Goal: Transaction & Acquisition: Obtain resource

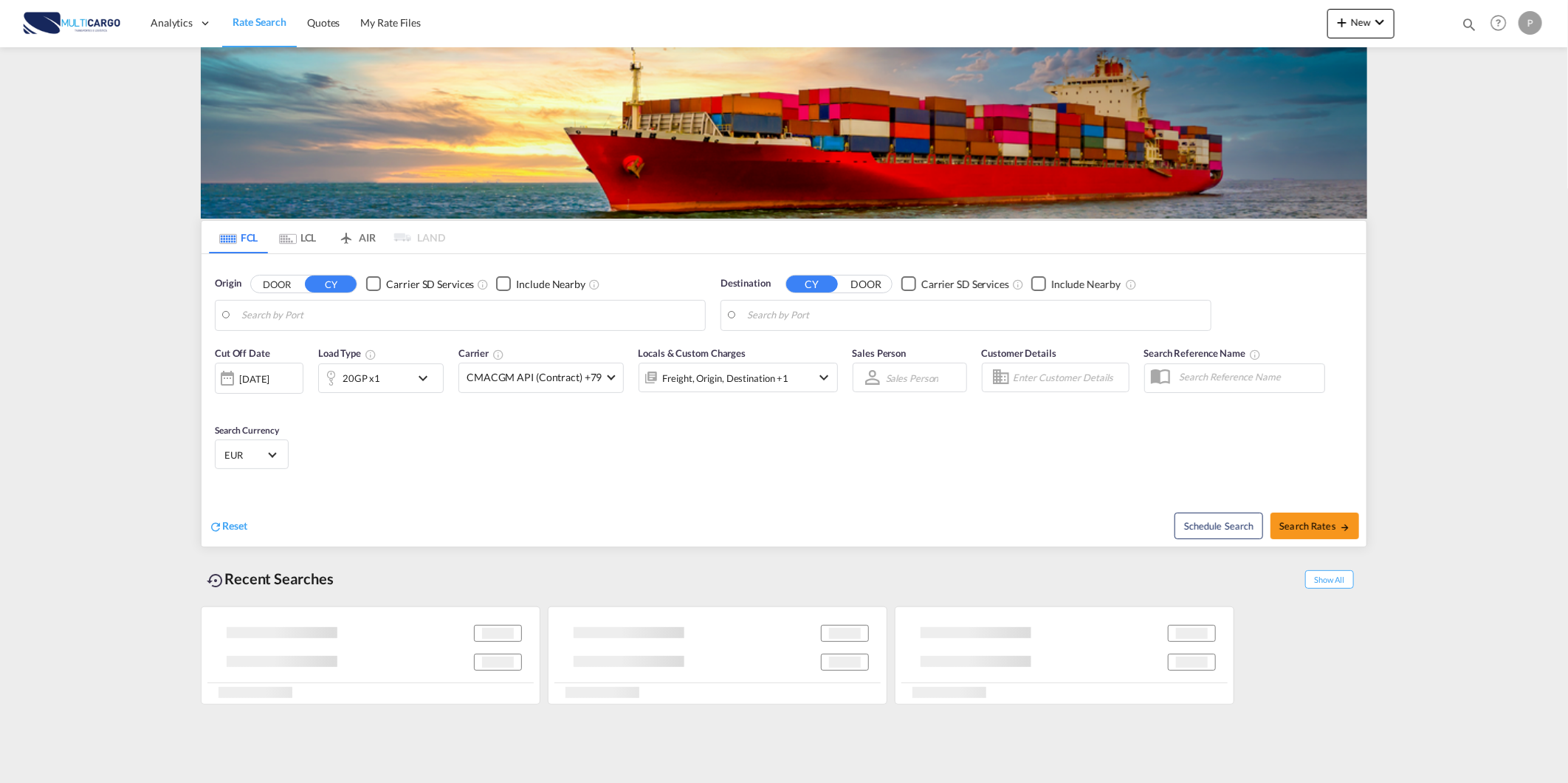
type input "[GEOGRAPHIC_DATA] ([GEOGRAPHIC_DATA]), PTLIS"
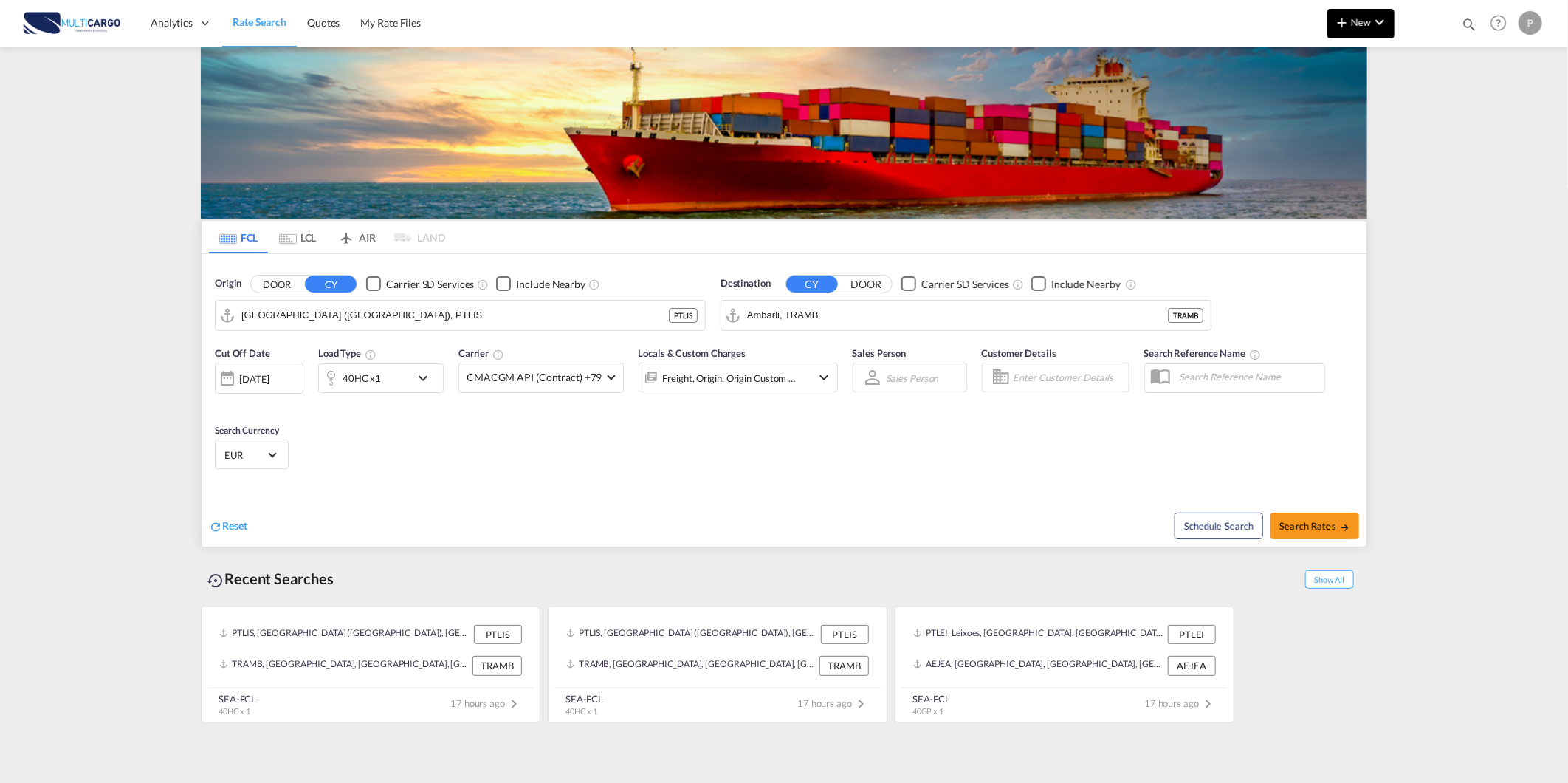
click at [1384, 20] on md-icon "icon-chevron-down" at bounding box center [1380, 23] width 18 height 18
click at [1329, 112] on span "Quote" at bounding box center [1321, 111] width 17 height 29
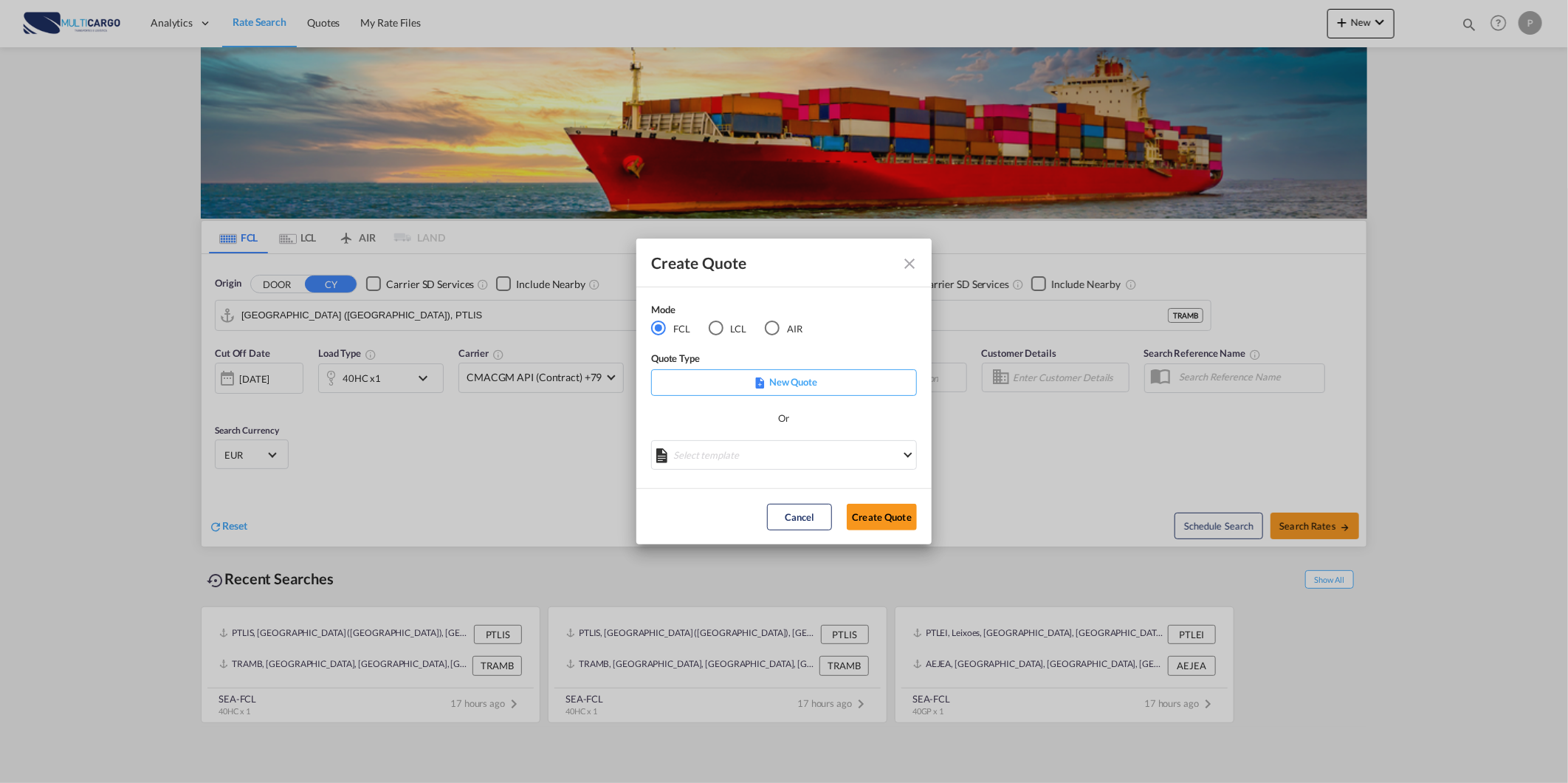
drag, startPoint x: 916, startPoint y: 259, endPoint x: 868, endPoint y: 259, distance: 48.0
click at [915, 259] on md-icon "Close dialog" at bounding box center [910, 264] width 18 height 18
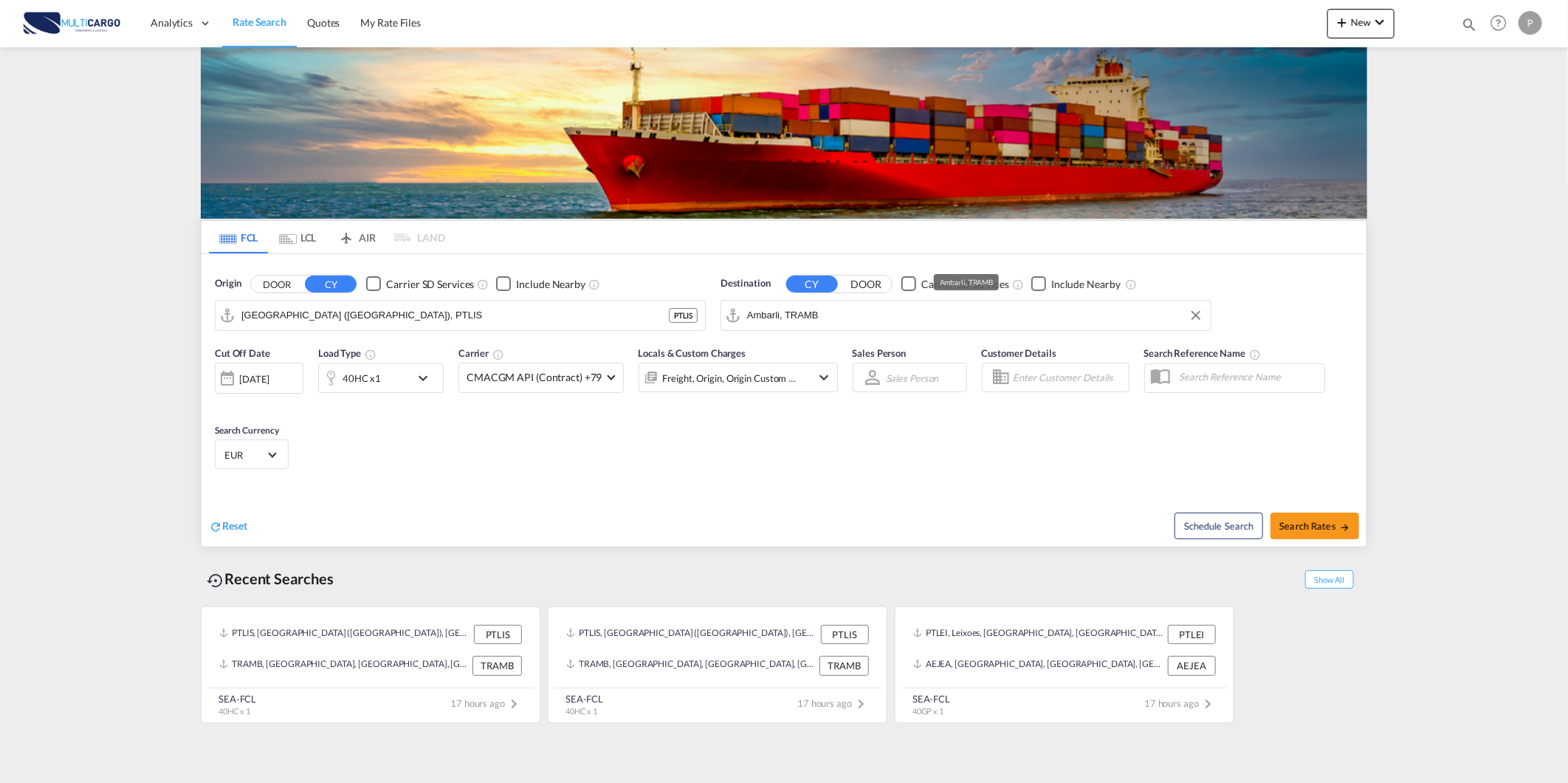
click at [909, 317] on input "Ambarli, TRAMB" at bounding box center [975, 315] width 456 height 22
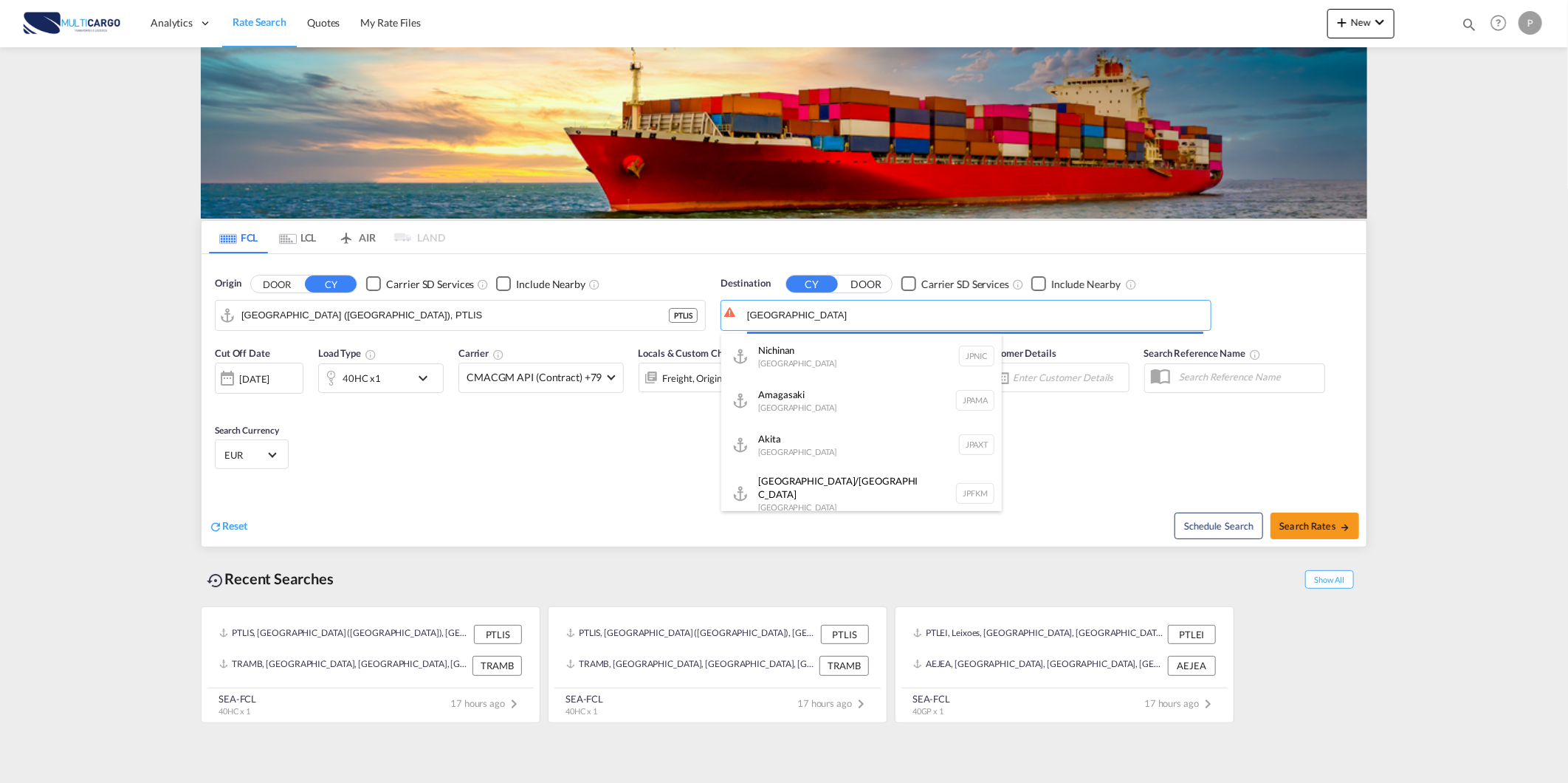
click at [795, 313] on body "Analytics Reports Dashboard Rate Search Quotes My Rate Files Analytics" at bounding box center [784, 391] width 1568 height 783
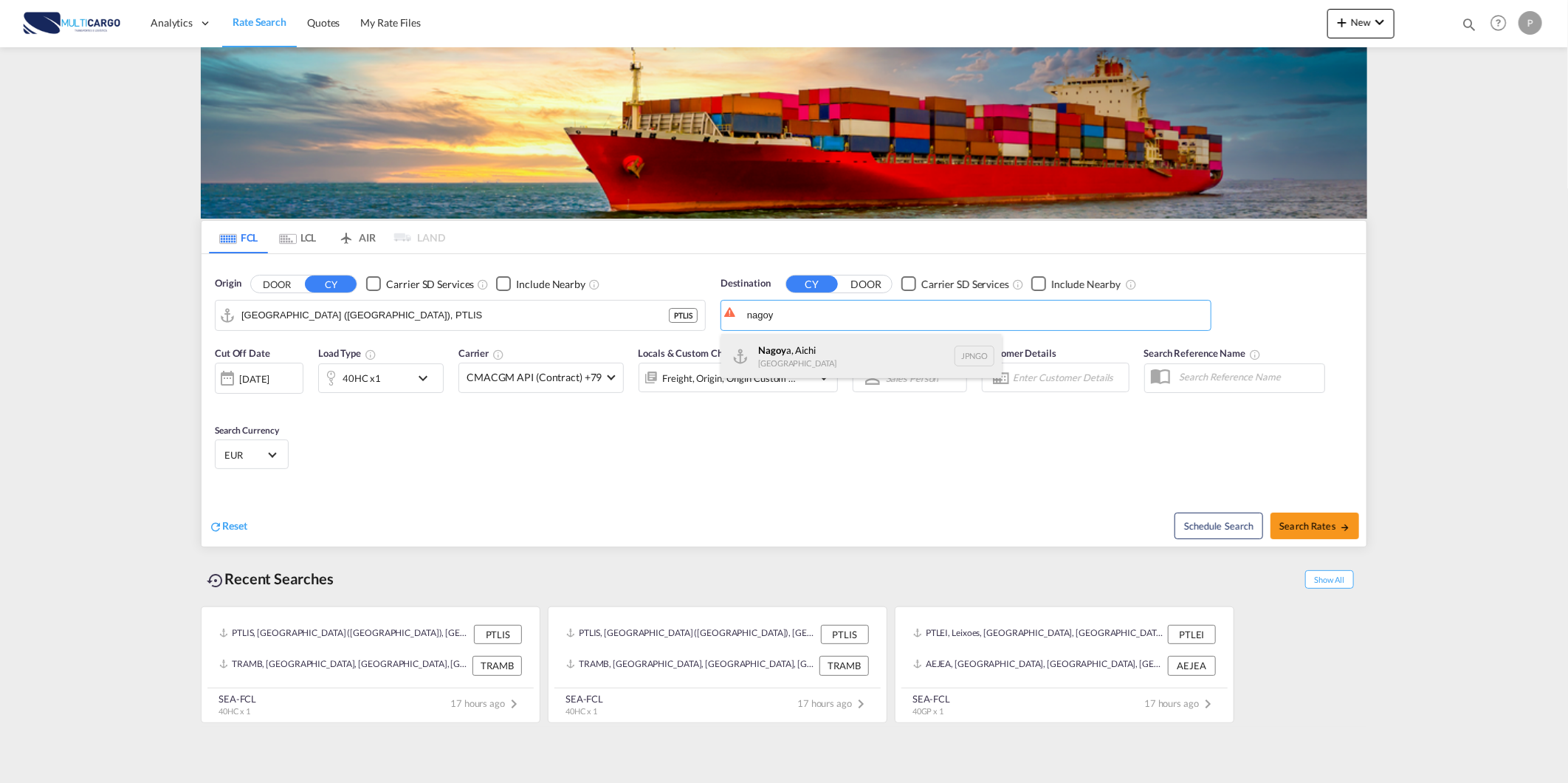
click at [805, 351] on div "Nagoy a, Aichi [GEOGRAPHIC_DATA] [GEOGRAPHIC_DATA]" at bounding box center [861, 356] width 281 height 44
type input "[GEOGRAPHIC_DATA], [GEOGRAPHIC_DATA], [GEOGRAPHIC_DATA]"
click at [423, 375] on md-icon "icon-chevron-down" at bounding box center [426, 378] width 25 height 18
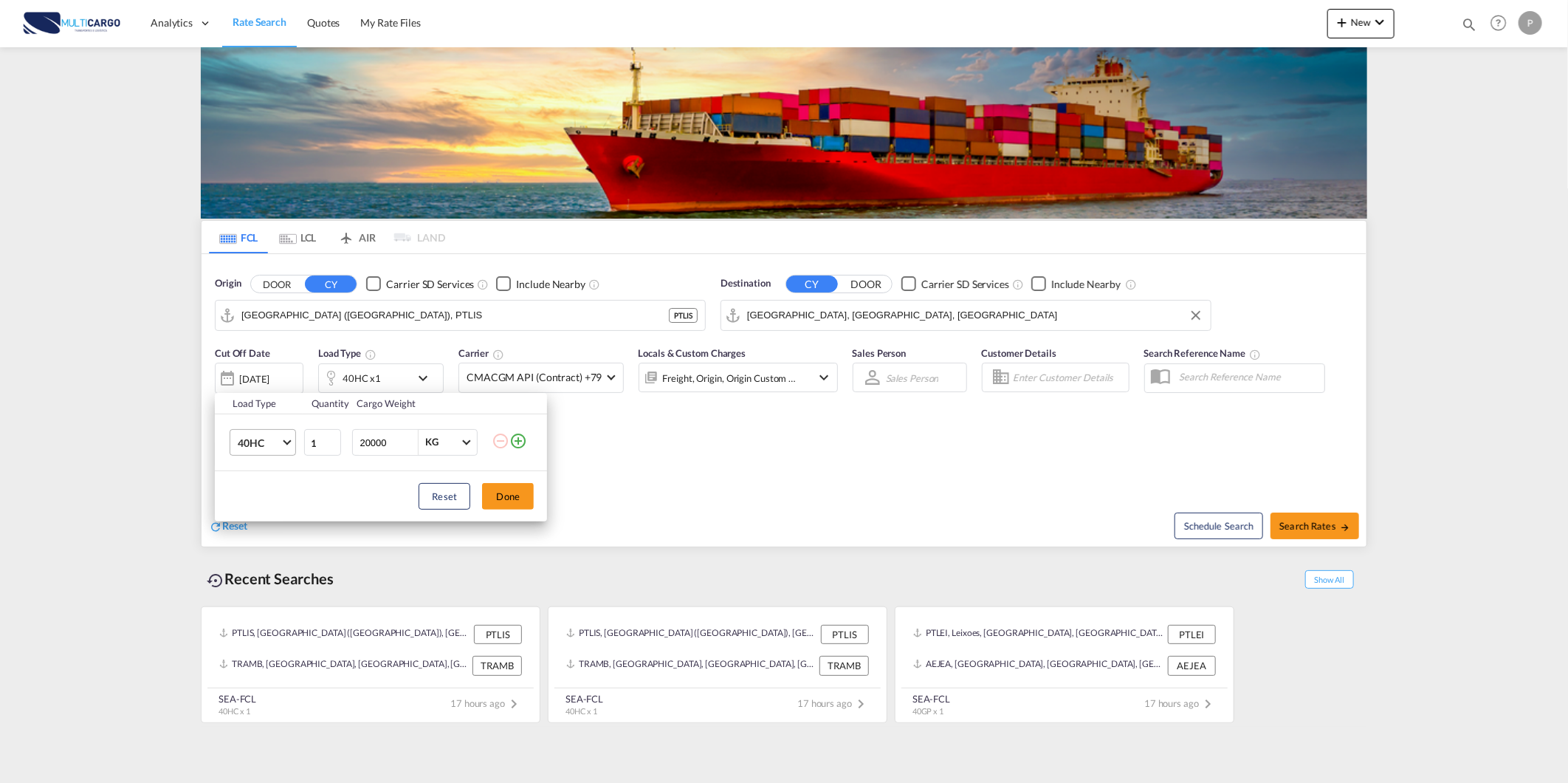
click at [234, 445] on md-select "40HC 20GP 40GP 40HC 45HC 20RE 40RE 40HR 20OT 40OT 20FR 40FR 40NR 20NR 45S 20TK …" at bounding box center [262, 442] width 66 height 26
click at [281, 478] on md-option "40FR" at bounding box center [276, 481] width 101 height 35
click at [497, 499] on button "Done" at bounding box center [508, 496] width 52 height 26
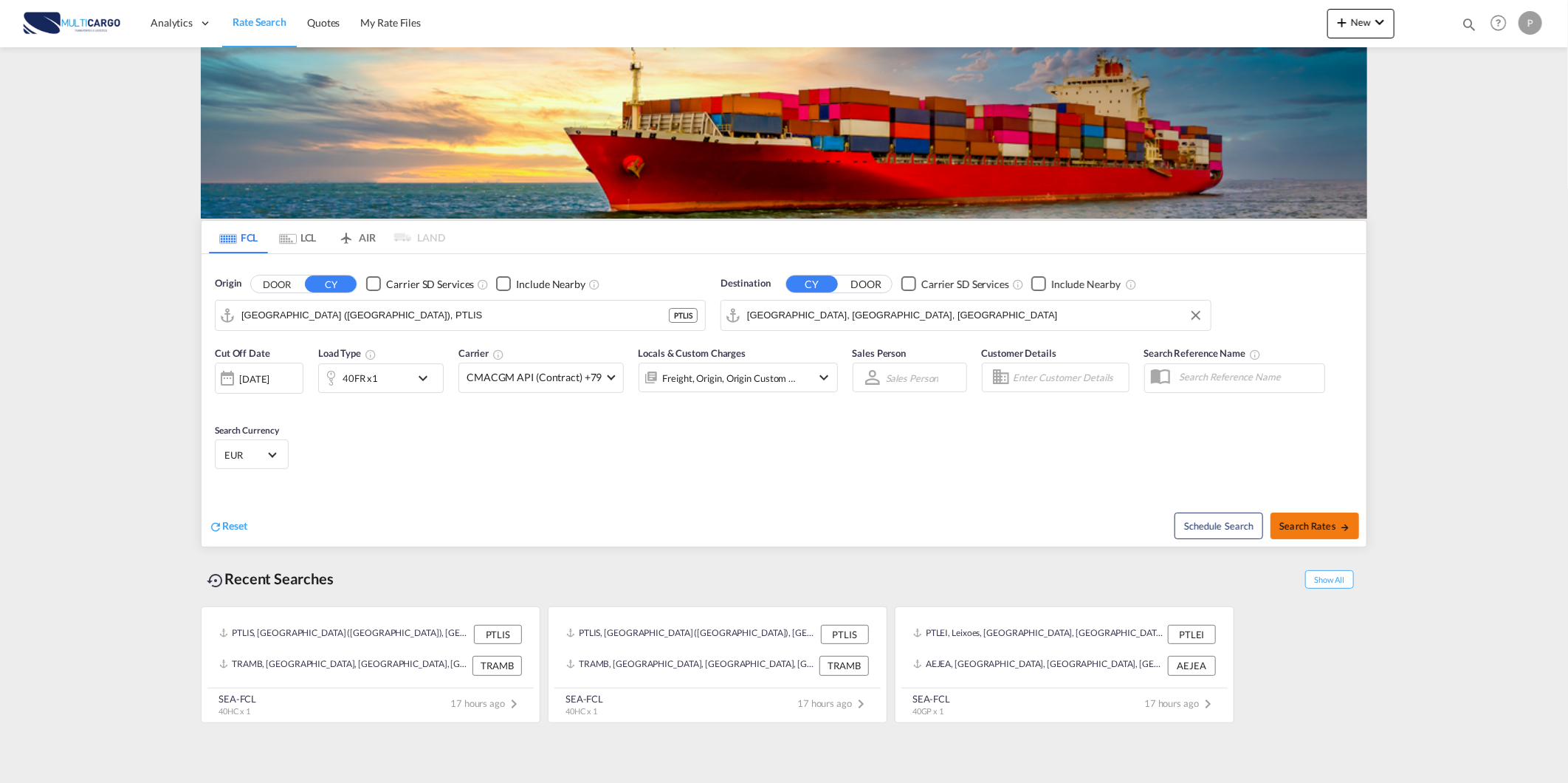
click at [1312, 526] on span "Search Rates" at bounding box center [1315, 526] width 71 height 12
type input "PTLIS to JPNGO / [DATE]"
